Goal: Information Seeking & Learning: Learn about a topic

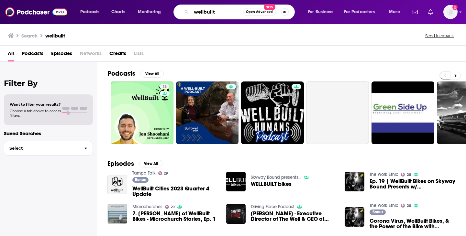
drag, startPoint x: 221, startPoint y: 10, endPoint x: 154, endPoint y: -21, distance: 74.2
click at [154, 0] on html "Podcasts Charts Monitoring wellbuilt Open Advanced New For Business For Podcast…" at bounding box center [233, 118] width 466 height 236
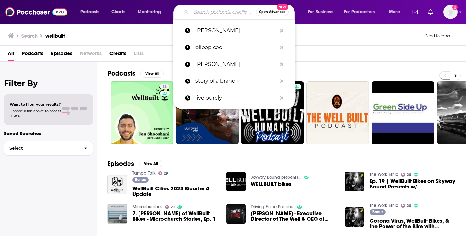
paste input "Nutritional Therapy and Wellness Podcast"
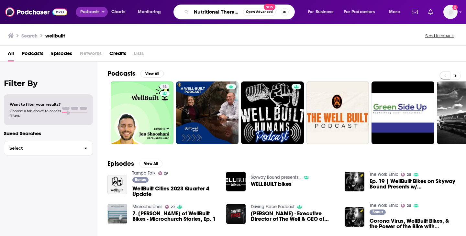
scroll to position [0, 54]
type input "Nutritional Therapy and Wellness Podcast"
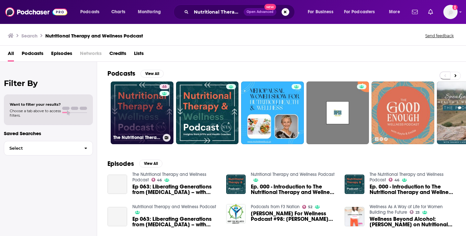
click at [148, 109] on link "46 The Nutritional Therapy and Wellness Podcast" at bounding box center [142, 113] width 63 height 63
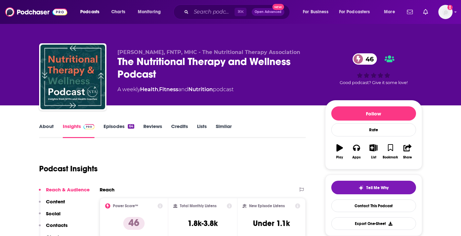
click at [112, 127] on link "Episodes 64" at bounding box center [119, 130] width 30 height 15
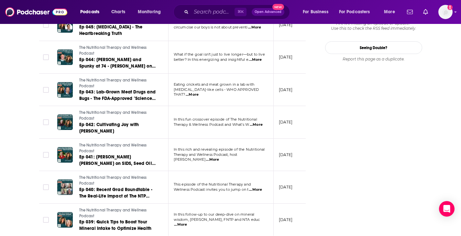
scroll to position [781, 0]
